Goal: Find specific page/section: Find specific page/section

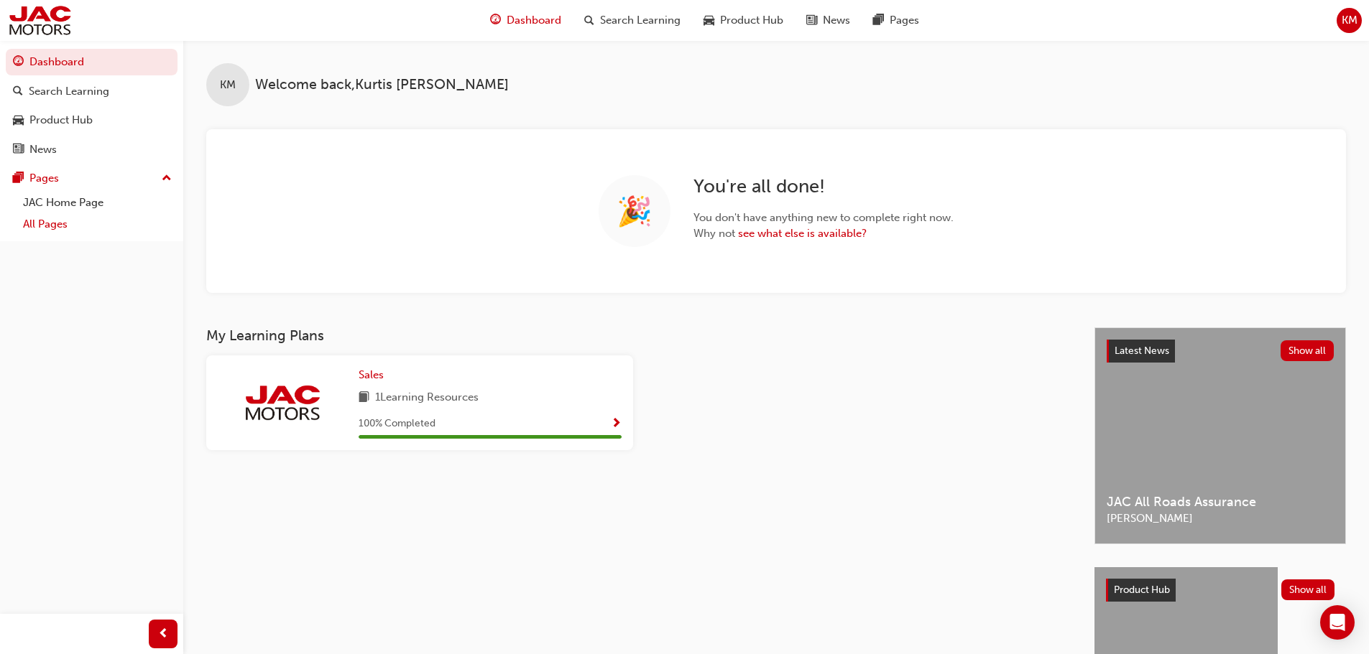
click at [57, 221] on link "All Pages" at bounding box center [97, 224] width 160 height 22
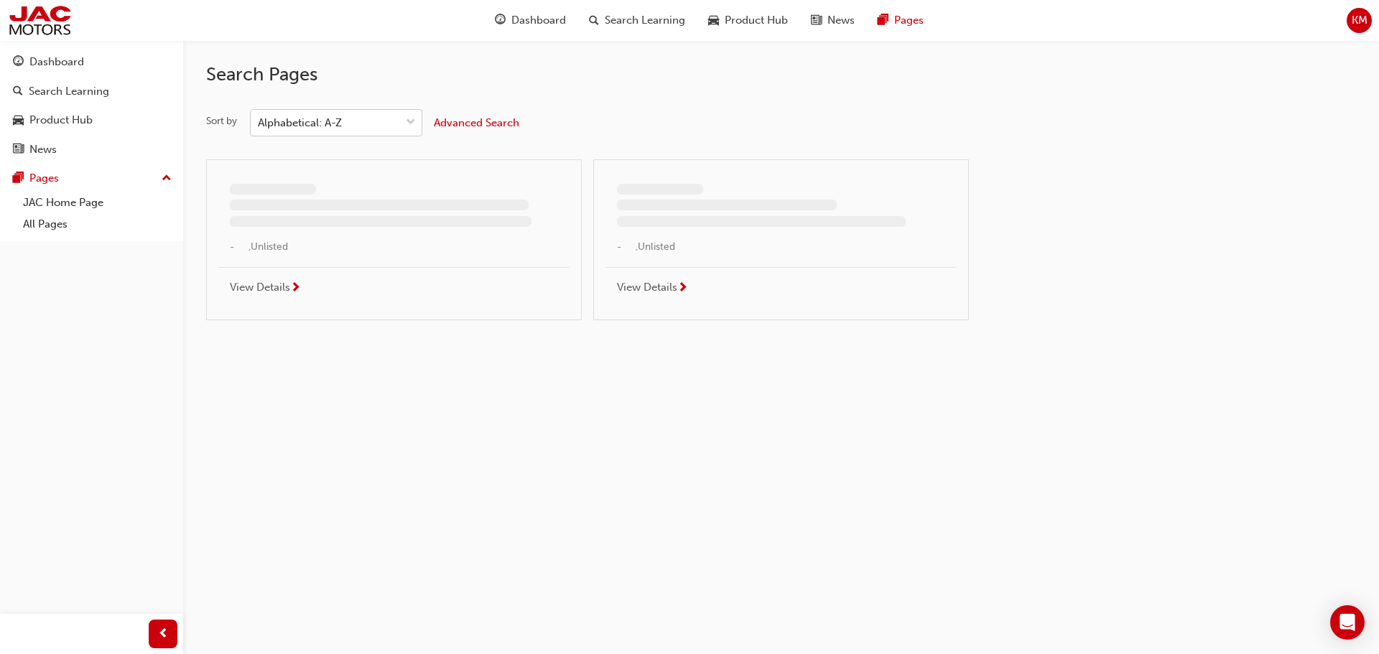
click at [328, 132] on div "Alphabetical: A-Z" at bounding box center [325, 123] width 149 height 25
click at [259, 129] on input "Sort by Alphabetical: A-Z" at bounding box center [258, 122] width 1 height 12
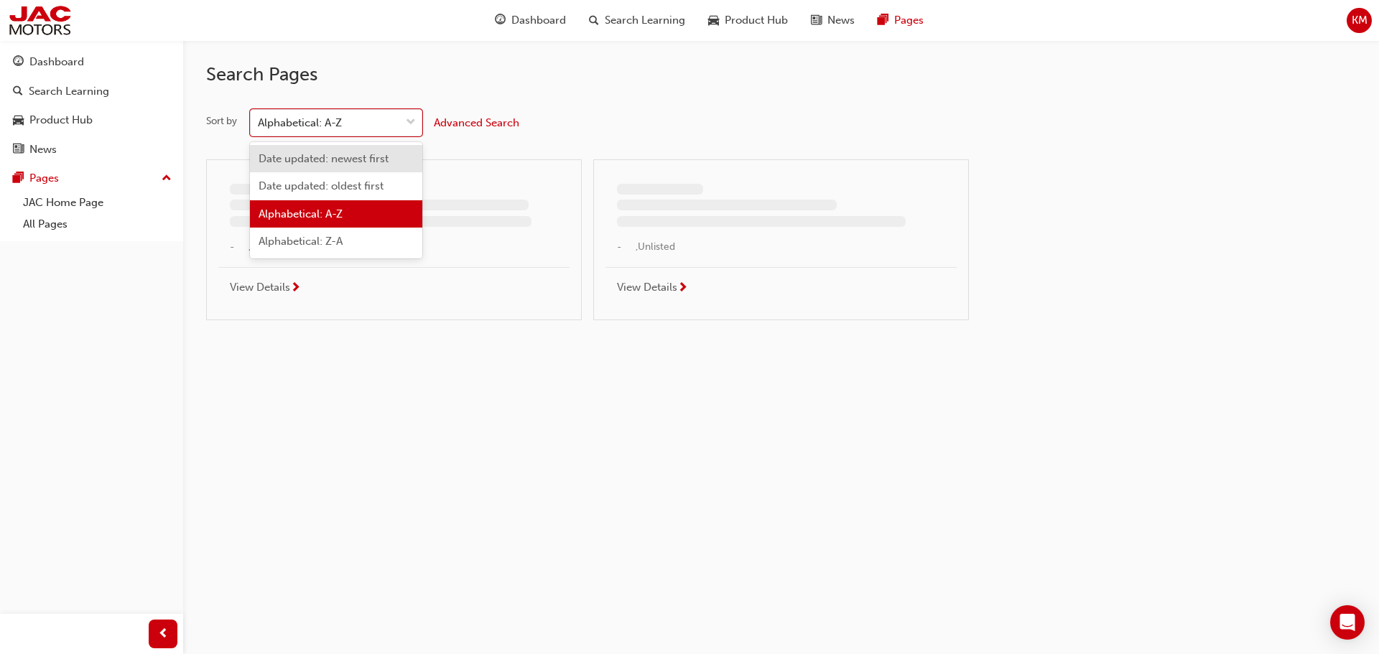
click at [330, 154] on span "Date updated: newest first" at bounding box center [324, 158] width 130 height 13
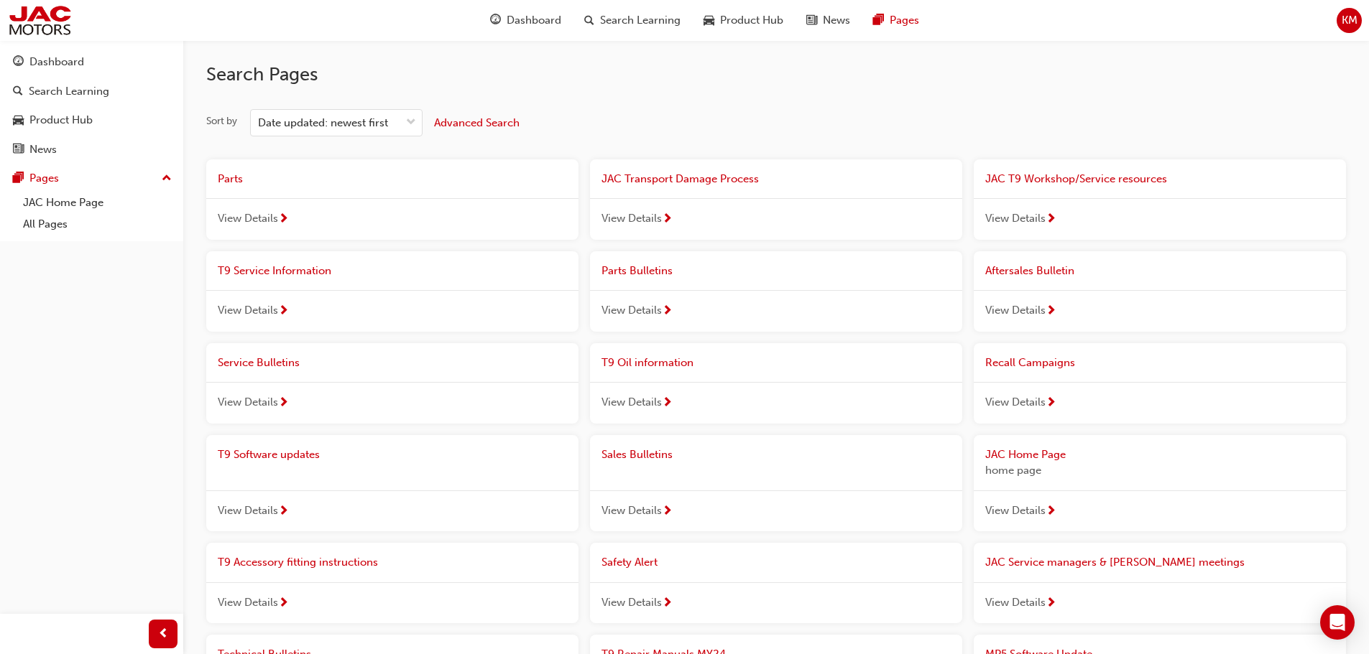
click at [752, 302] on div "View Details" at bounding box center [776, 311] width 372 height 42
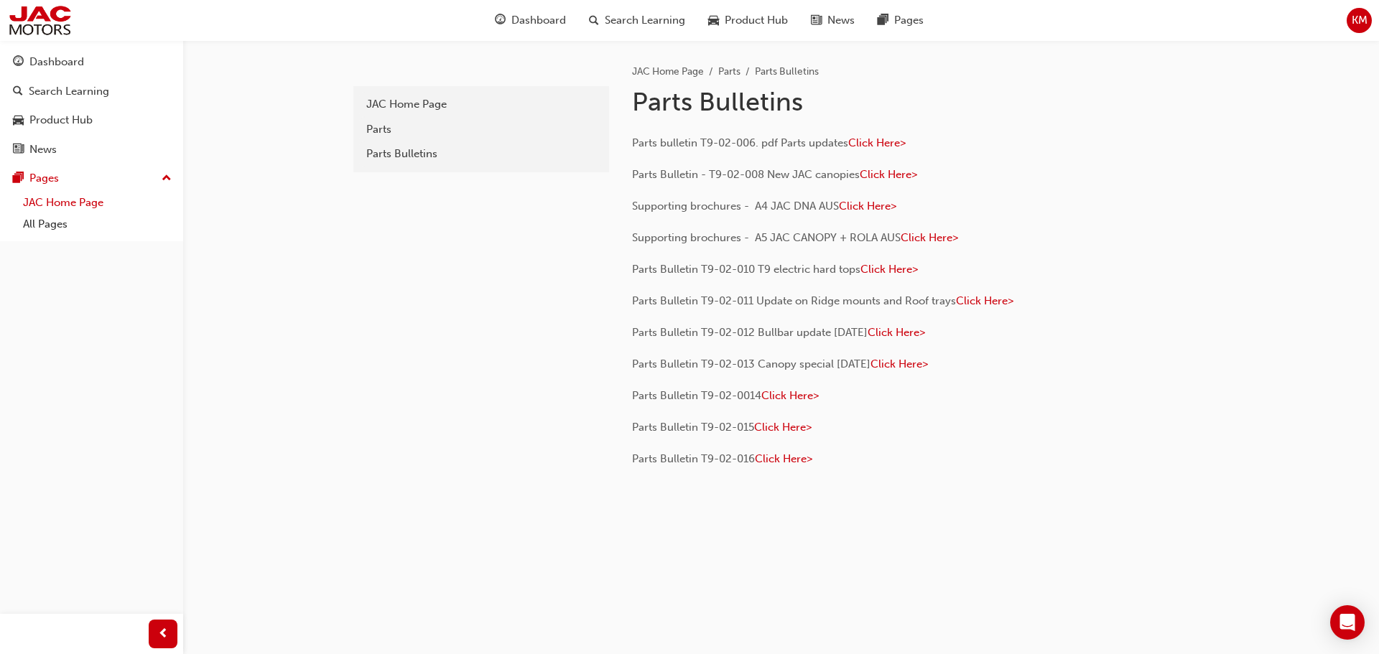
click at [60, 204] on link "JAC Home Page" at bounding box center [97, 203] width 160 height 22
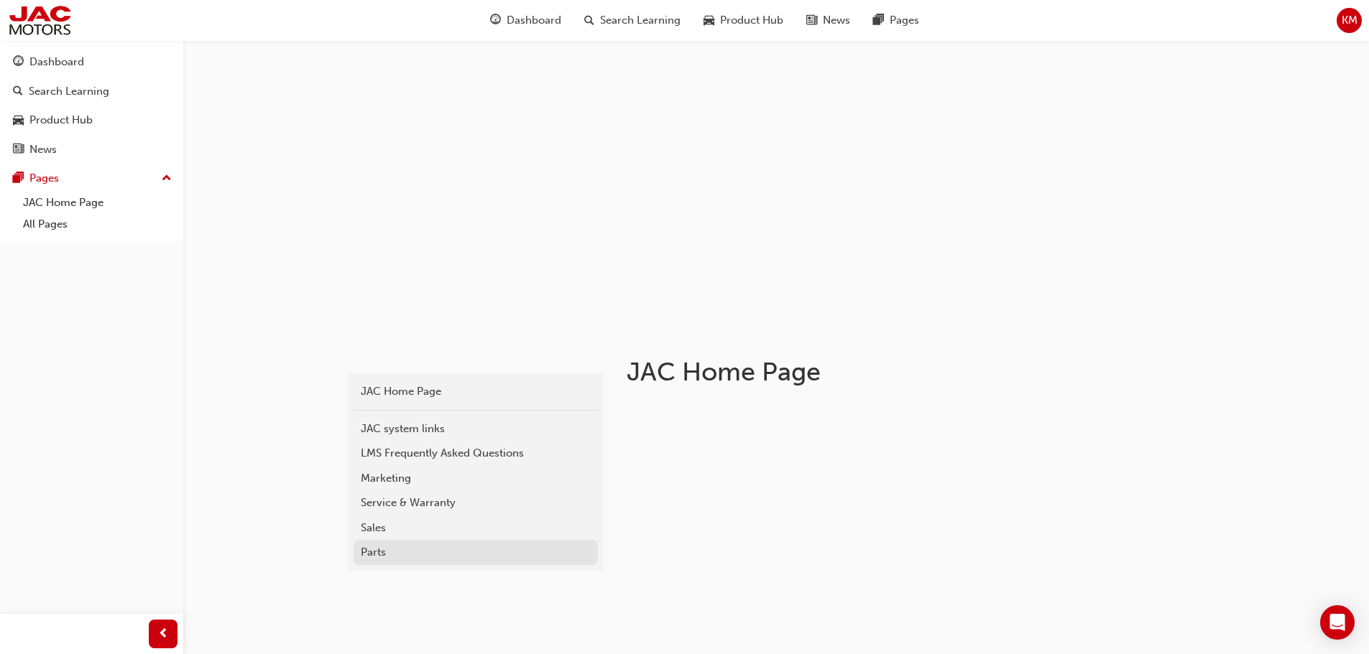
click at [396, 554] on div "Parts" at bounding box center [476, 553] width 230 height 17
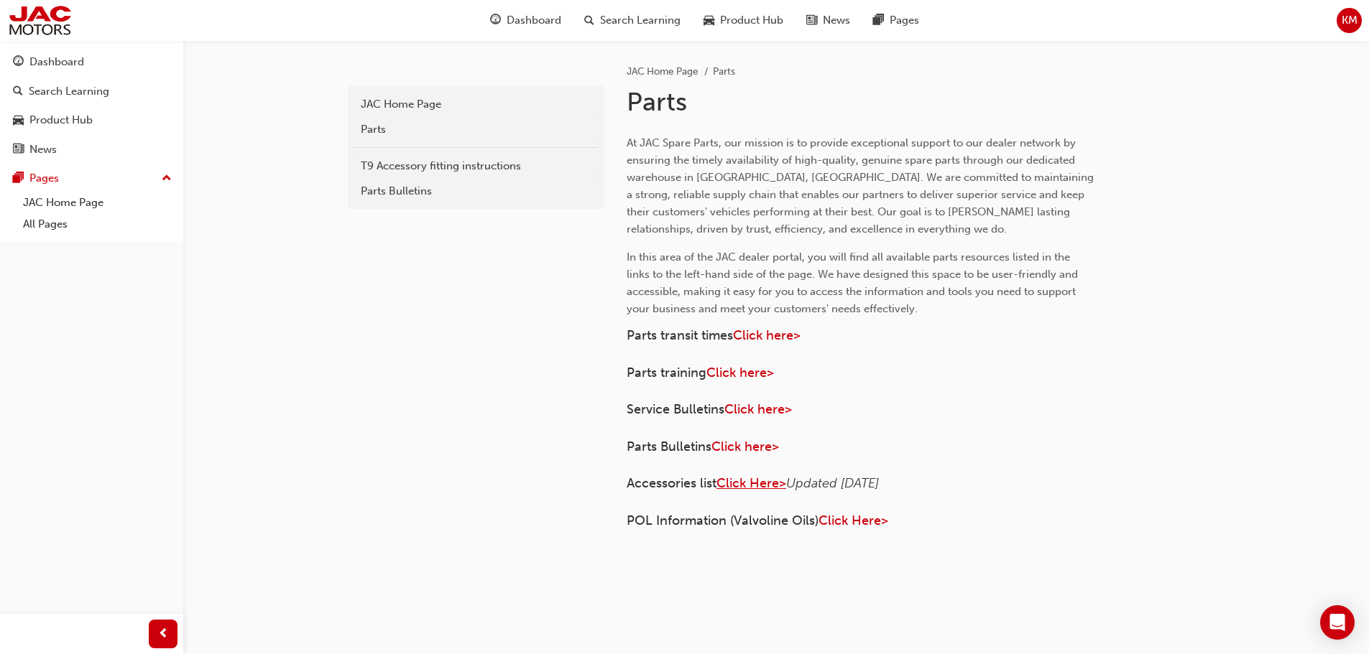
click at [760, 485] on span "Click Here>" at bounding box center [751, 484] width 70 height 16
